Goal: Task Accomplishment & Management: Use online tool/utility

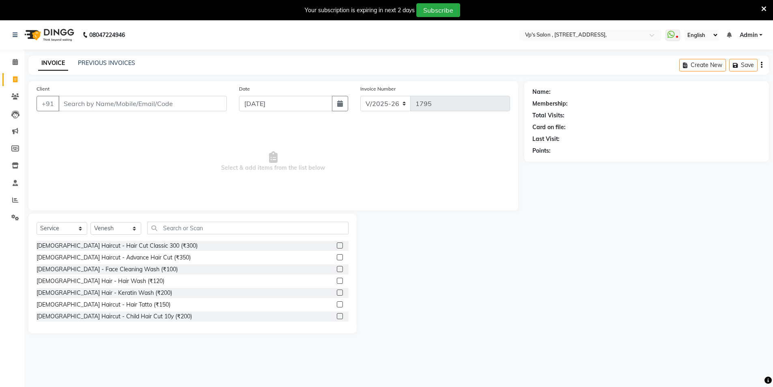
select select "4917"
select select "service"
select select "30153"
click at [101, 61] on link "PREVIOUS INVOICES" at bounding box center [106, 62] width 57 height 7
click at [66, 104] on input "Client" at bounding box center [142, 103] width 168 height 15
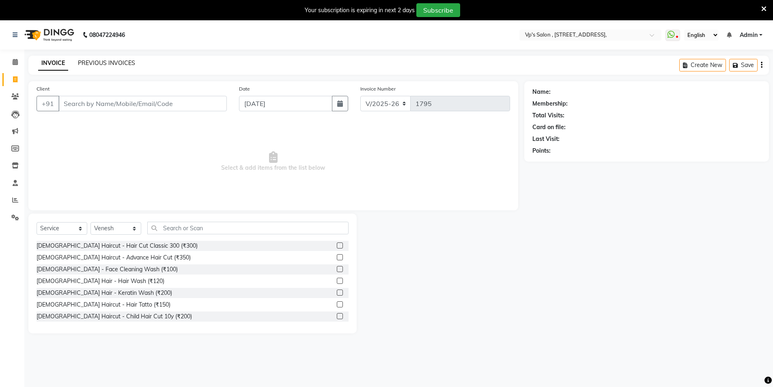
click at [97, 64] on link "PREVIOUS INVOICES" at bounding box center [106, 62] width 57 height 7
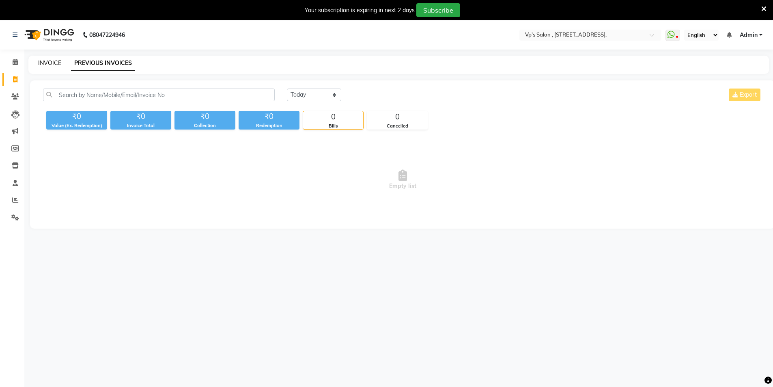
click at [50, 61] on link "INVOICE" at bounding box center [49, 62] width 23 height 7
select select "service"
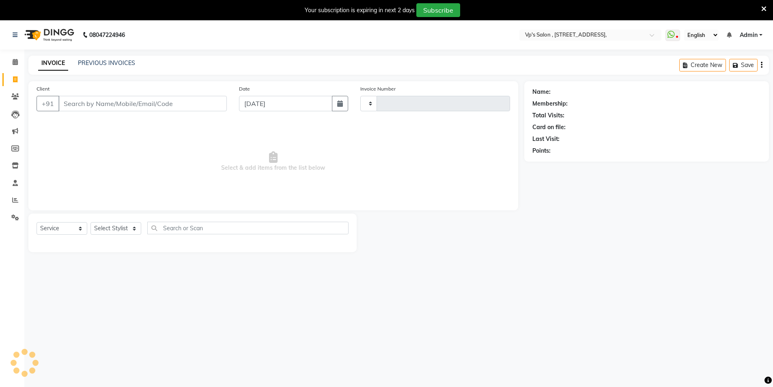
type input "1795"
select select "4917"
click at [79, 103] on input "Client" at bounding box center [142, 103] width 168 height 15
click at [78, 102] on input "Client" at bounding box center [142, 103] width 168 height 15
type input "9"
